Goal: Task Accomplishment & Management: Use online tool/utility

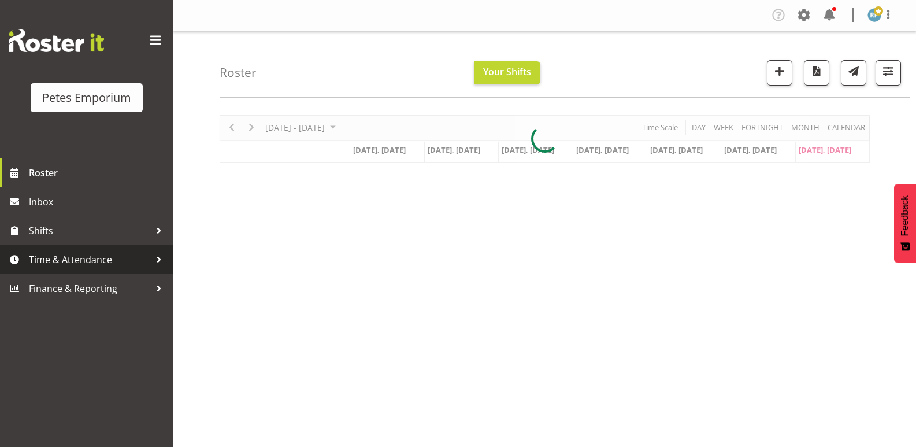
click at [54, 255] on span "Time & Attendance" at bounding box center [89, 259] width 121 height 17
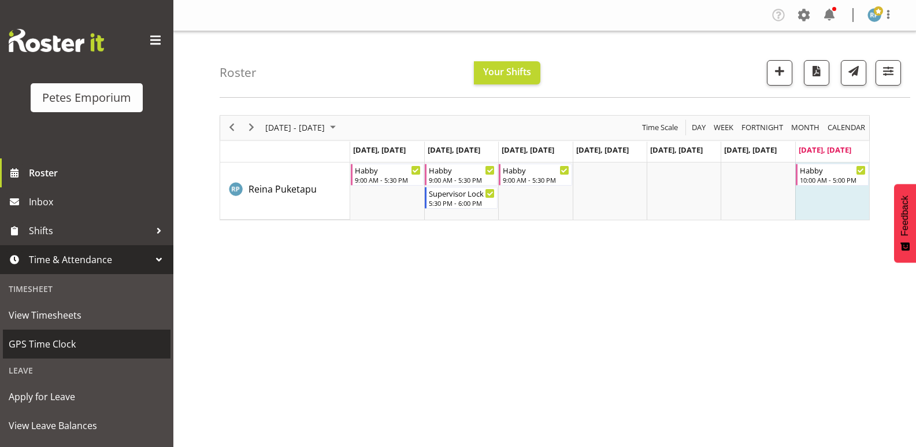
click at [75, 337] on span "GPS Time Clock" at bounding box center [87, 343] width 156 height 17
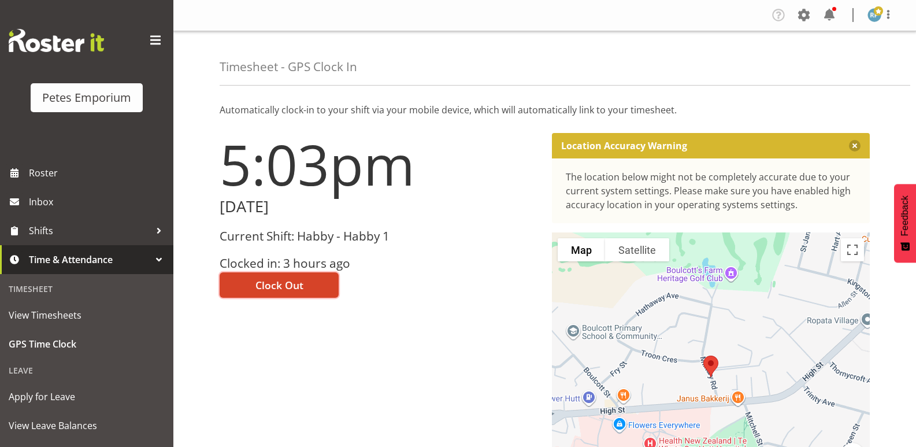
click at [304, 284] on button "Clock Out" at bounding box center [279, 284] width 119 height 25
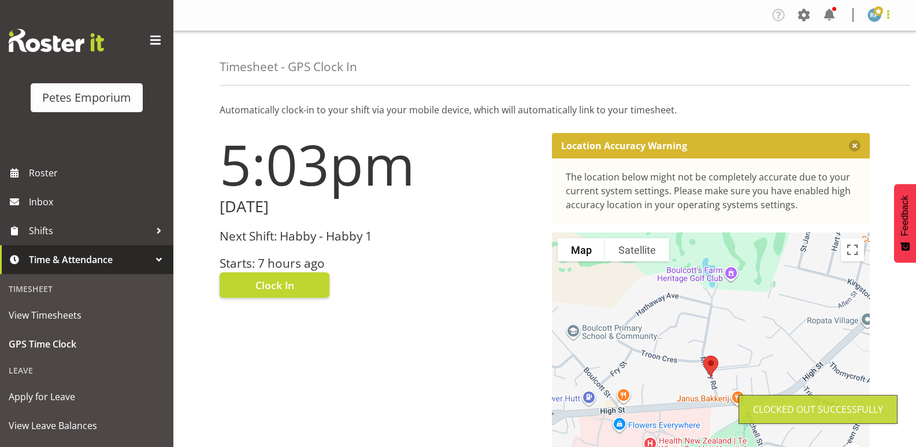
click at [893, 10] on span at bounding box center [888, 15] width 14 height 14
click at [833, 55] on link "Log Out" at bounding box center [839, 60] width 111 height 21
